Goal: Transaction & Acquisition: Purchase product/service

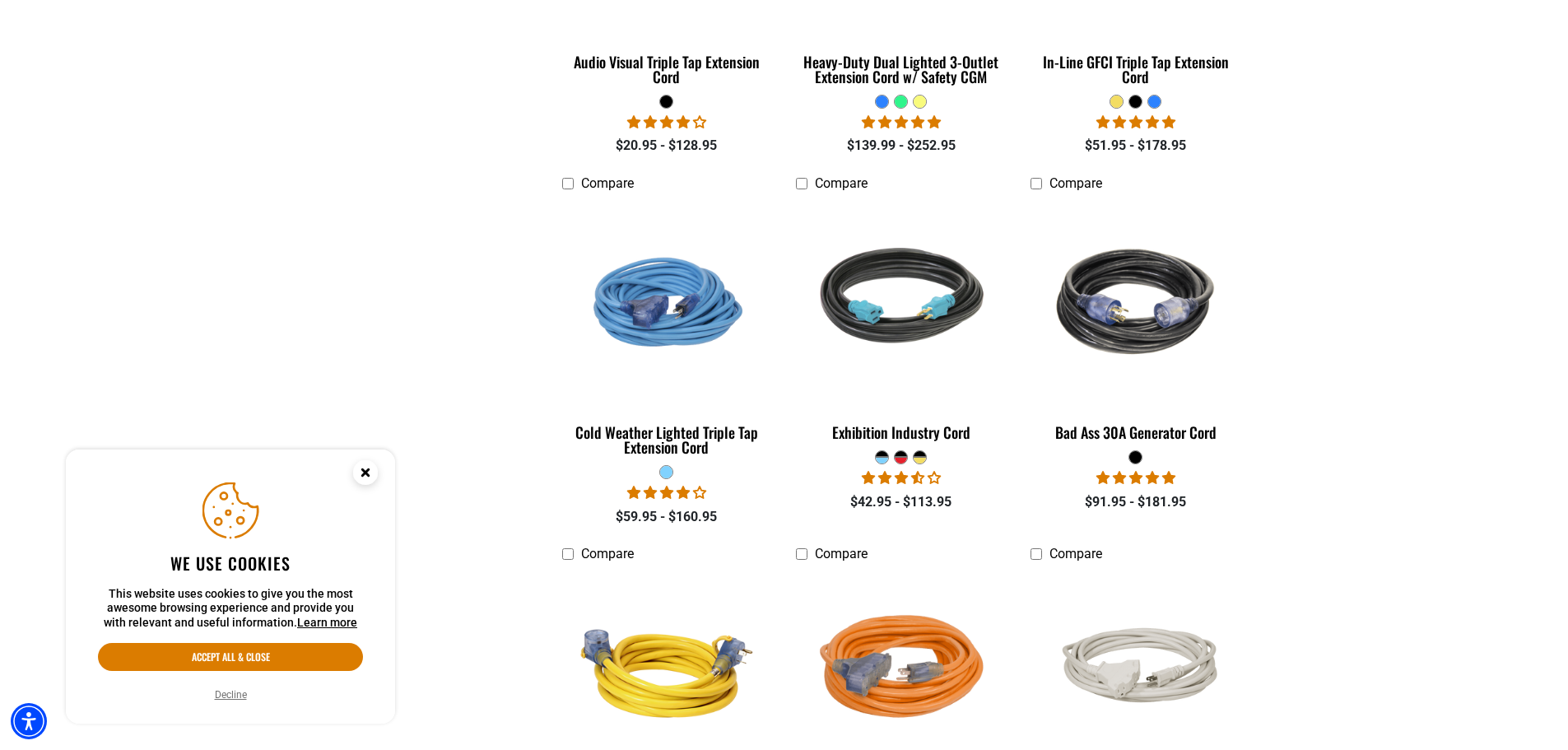
scroll to position [3622, 0]
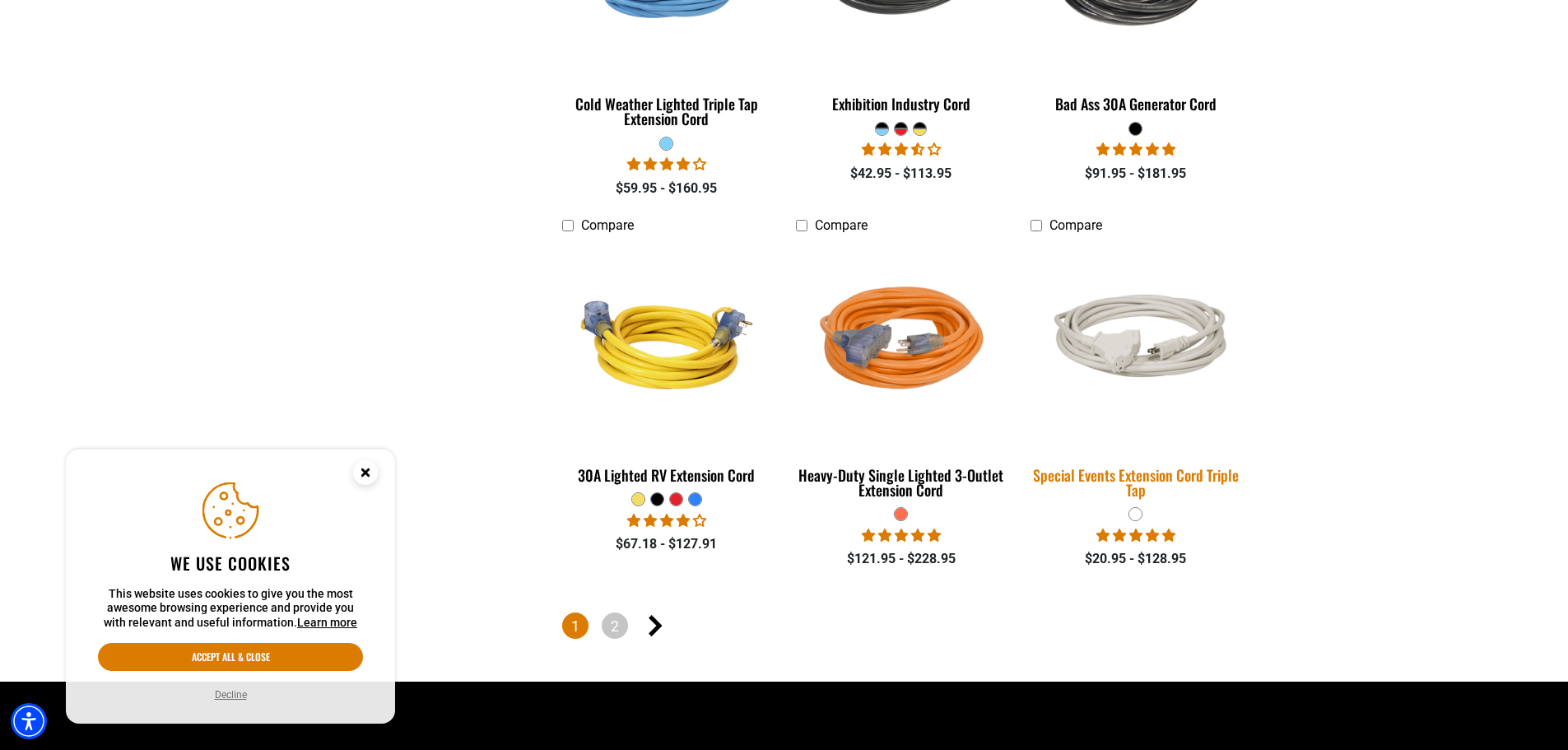
click at [1132, 320] on img at bounding box center [1136, 344] width 230 height 141
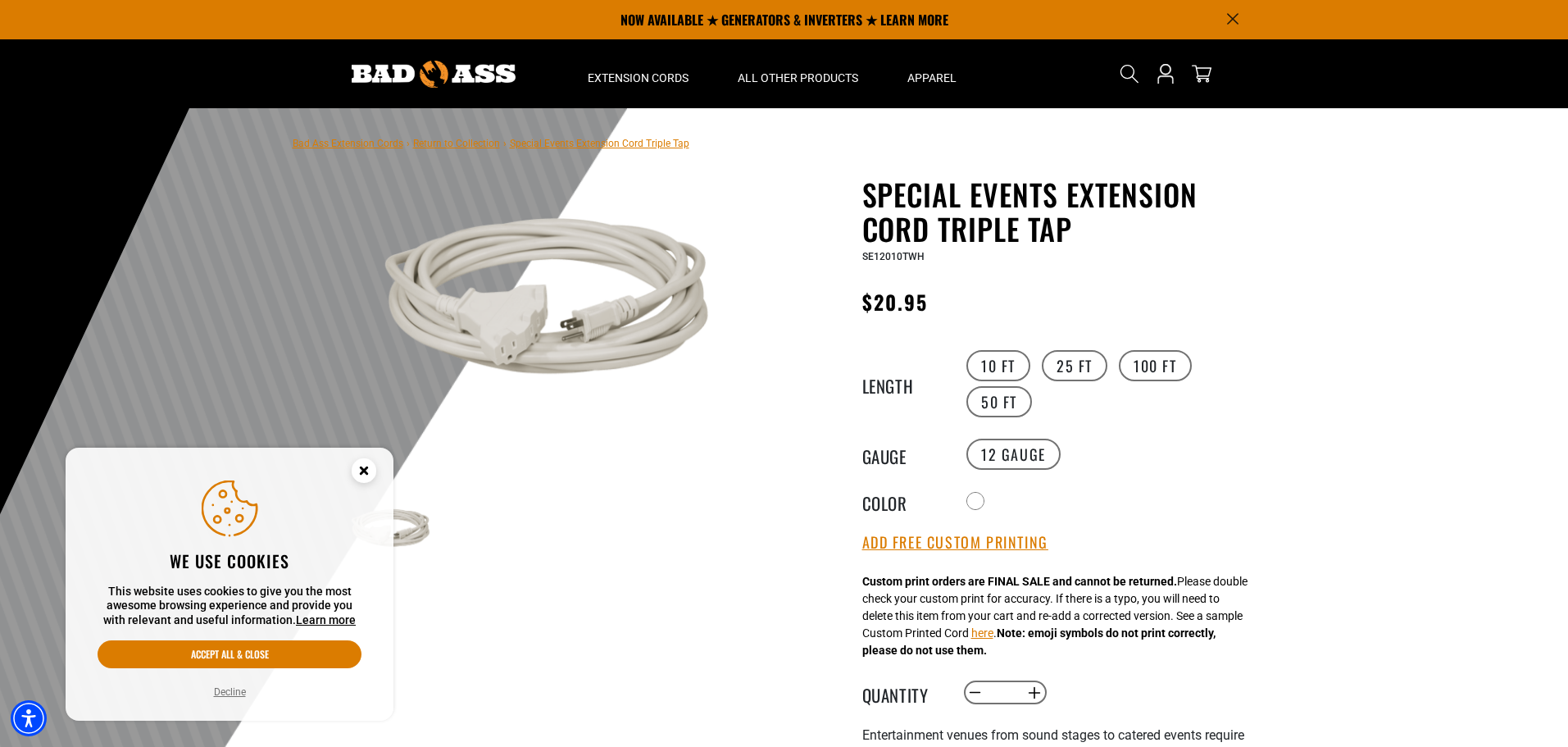
click at [359, 477] on circle "Cookie Consent" at bounding box center [364, 470] width 25 height 25
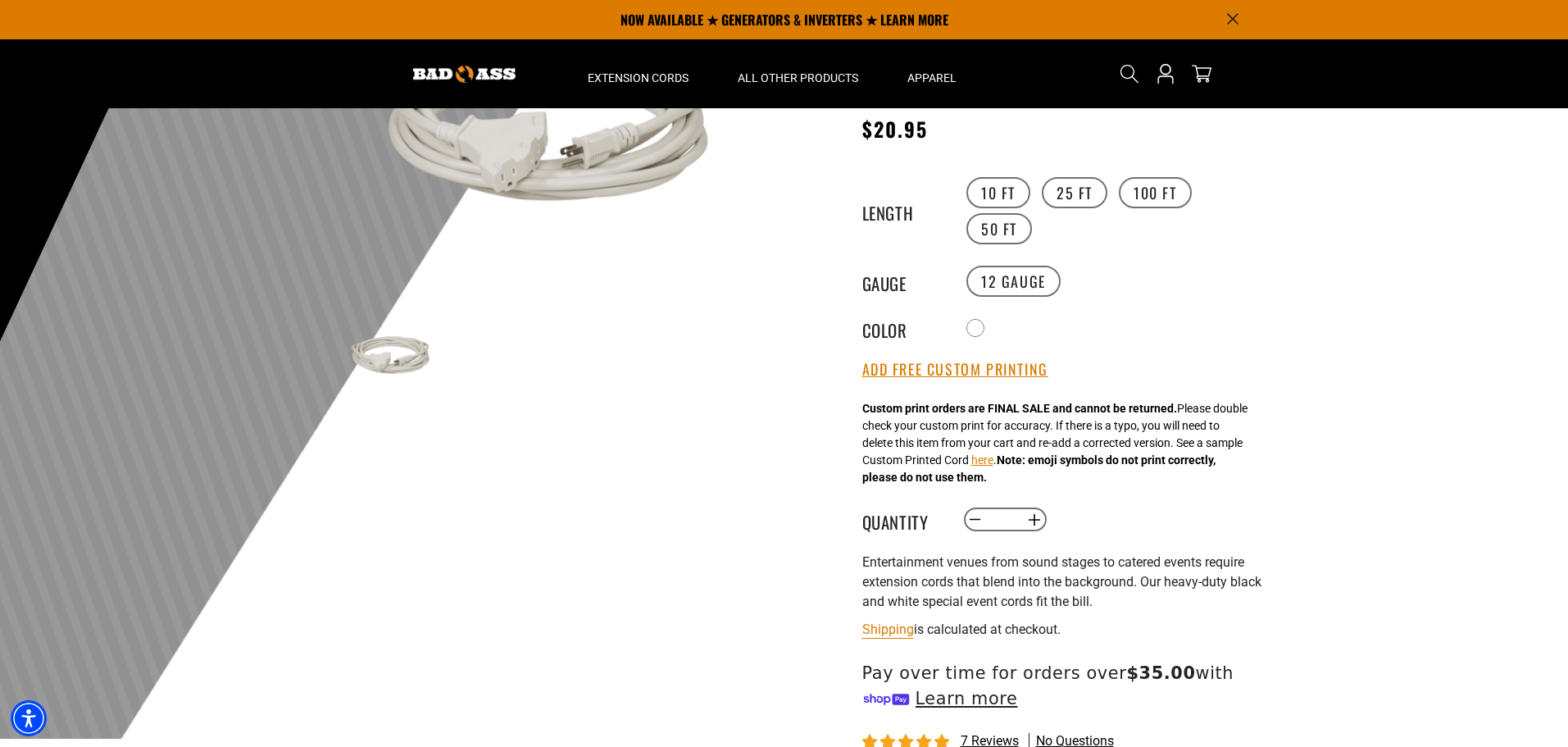
scroll to position [164, 0]
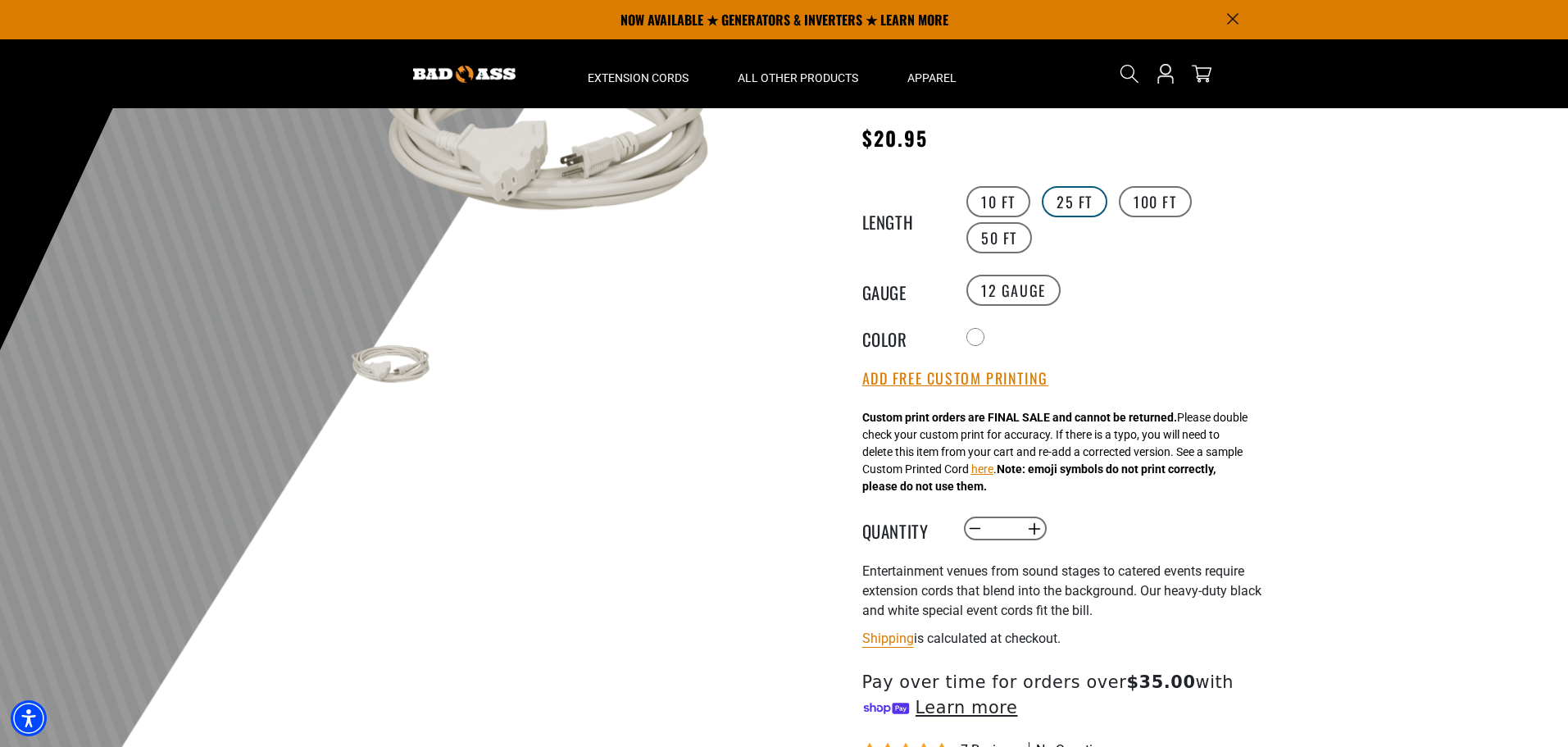
click at [1083, 196] on label "25 FT" at bounding box center [1074, 202] width 66 height 32
